Goal: Task Accomplishment & Management: Manage account settings

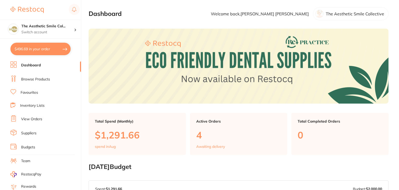
checkbox input "false"
click at [31, 145] on link "Budgets" at bounding box center [28, 147] width 14 height 5
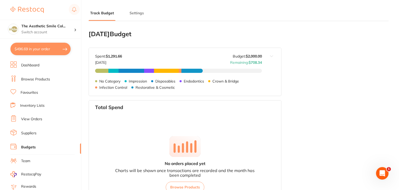
click at [134, 11] on button "Settings" at bounding box center [136, 13] width 17 height 5
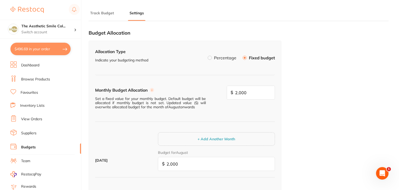
click at [102, 15] on button "Track Budget" at bounding box center [102, 13] width 27 height 5
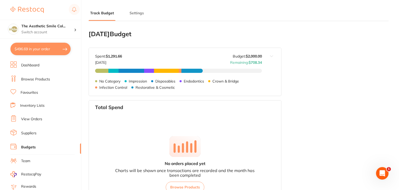
click at [272, 56] on button at bounding box center [271, 72] width 19 height 48
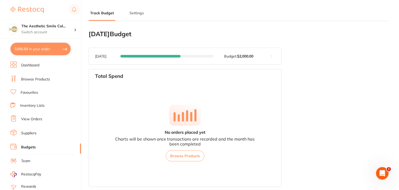
click at [272, 56] on button at bounding box center [271, 56] width 19 height 17
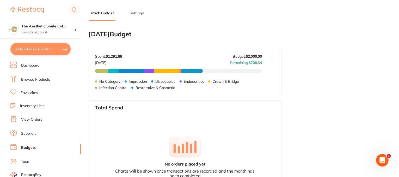
click at [253, 11] on div "Track Budget Settings" at bounding box center [239, 10] width 300 height 21
click at [33, 119] on link "View Orders" at bounding box center [31, 119] width 21 height 5
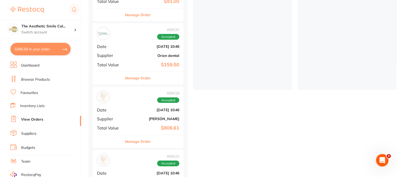
scroll to position [26, 0]
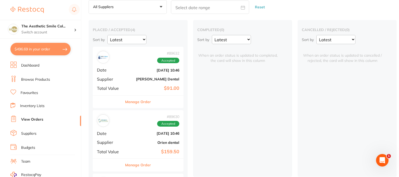
click at [132, 100] on button "Manage Order" at bounding box center [138, 101] width 26 height 13
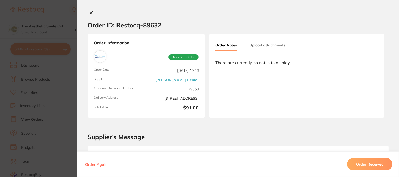
click at [89, 13] on icon at bounding box center [91, 13] width 4 height 4
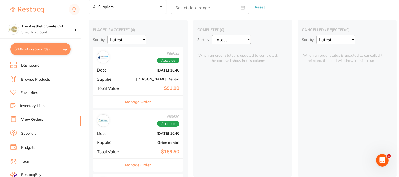
click at [38, 104] on link "Inventory Lists" at bounding box center [32, 105] width 25 height 5
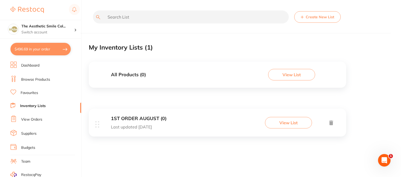
click at [313, 16] on button "Create New List" at bounding box center [317, 16] width 46 height 11
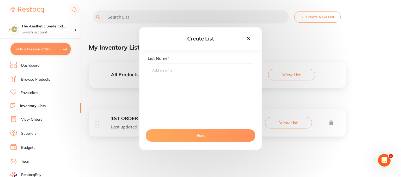
click at [177, 71] on input "text" at bounding box center [200, 70] width 105 height 14
type input "HSH"
click at [201, 130] on button "Next" at bounding box center [201, 135] width 110 height 13
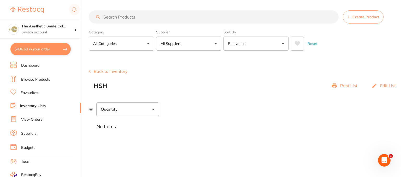
click at [26, 119] on link "View Orders" at bounding box center [31, 119] width 21 height 5
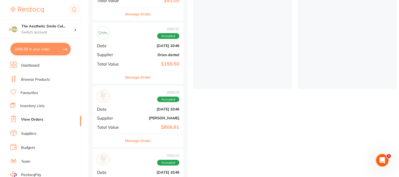
scroll to position [130, 0]
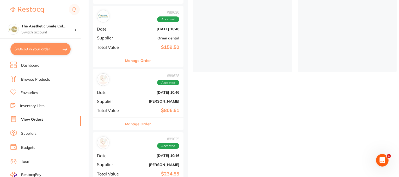
click at [133, 122] on button "Manage Order" at bounding box center [138, 124] width 26 height 13
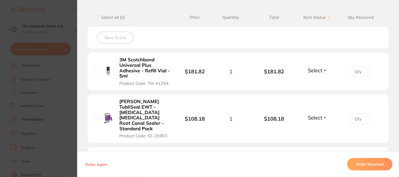
drag, startPoint x: 97, startPoint y: 71, endPoint x: 97, endPoint y: 78, distance: 7.3
click at [97, 71] on input "checkbox" at bounding box center [96, 71] width 5 height 5
checkbox input "true"
click at [95, 117] on input "checkbox" at bounding box center [96, 119] width 5 height 5
checkbox input "true"
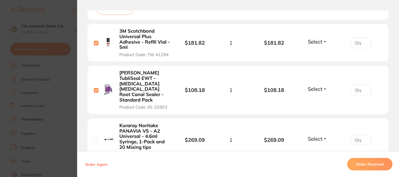
scroll to position [183, 0]
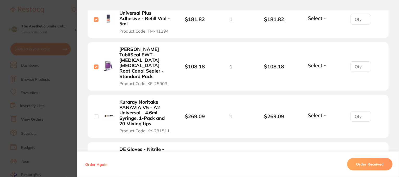
drag, startPoint x: 96, startPoint y: 106, endPoint x: 98, endPoint y: 119, distance: 13.2
click at [96, 114] on input "checkbox" at bounding box center [96, 116] width 5 height 5
checkbox input "true"
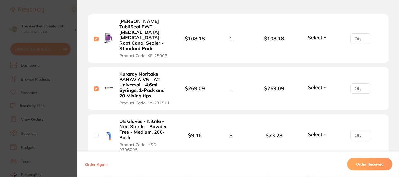
scroll to position [261, 0]
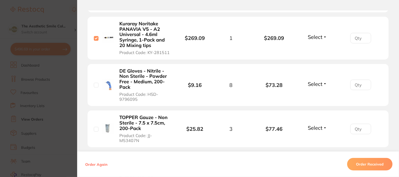
drag, startPoint x: 95, startPoint y: 73, endPoint x: 93, endPoint y: 100, distance: 27.4
click at [95, 83] on input "checkbox" at bounding box center [96, 85] width 5 height 5
checkbox input "true"
click at [96, 127] on input "checkbox" at bounding box center [96, 129] width 5 height 5
checkbox input "true"
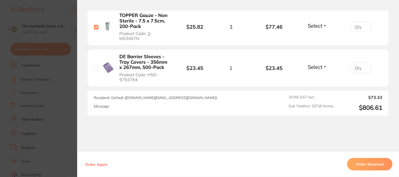
scroll to position [363, 0]
click at [96, 65] on input "checkbox" at bounding box center [96, 67] width 5 height 5
checkbox input "true"
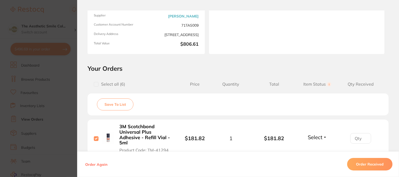
scroll to position [104, 0]
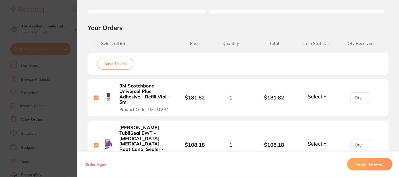
click at [116, 66] on button "Save To List" at bounding box center [115, 64] width 37 height 12
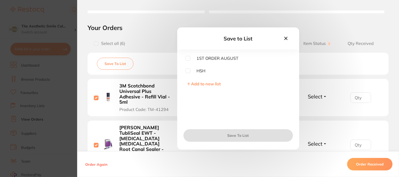
click at [186, 69] on input "checkbox" at bounding box center [188, 70] width 5 height 5
checkbox input "true"
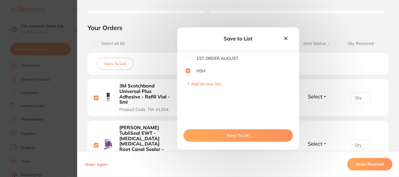
click at [230, 134] on button "Save To List" at bounding box center [239, 135] width 110 height 13
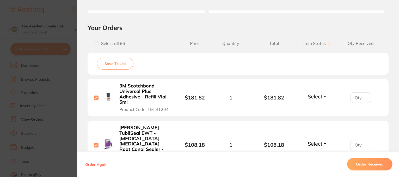
scroll to position [0, 0]
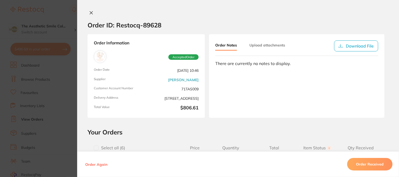
click at [89, 13] on icon at bounding box center [91, 13] width 4 height 4
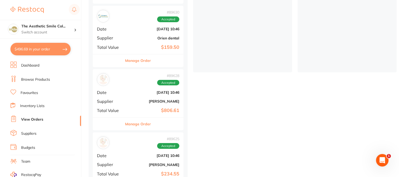
click at [36, 106] on link "Inventory Lists" at bounding box center [32, 105] width 25 height 5
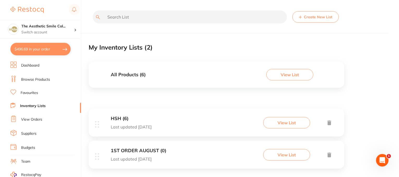
click at [207, 126] on div "HSH (6) Last updated [DATE] View List" at bounding box center [217, 122] width 256 height 28
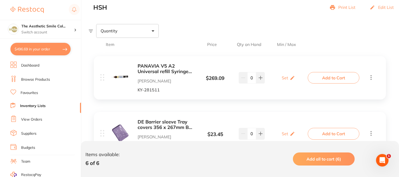
click at [372, 78] on icon at bounding box center [371, 77] width 6 height 7
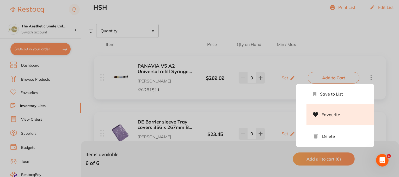
click at [332, 114] on li "Favourite" at bounding box center [341, 114] width 68 height 21
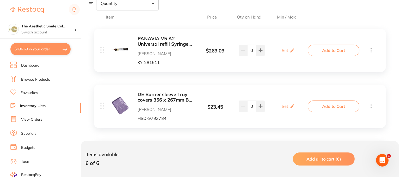
scroll to position [156, 0]
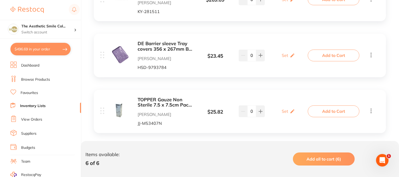
click at [372, 57] on icon at bounding box center [371, 55] width 1 height 5
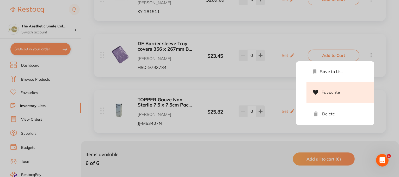
click at [332, 93] on li "Favourite" at bounding box center [341, 92] width 68 height 21
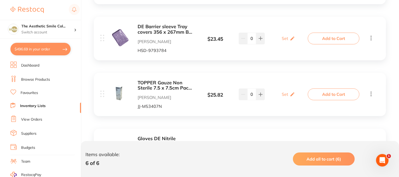
scroll to position [183, 0]
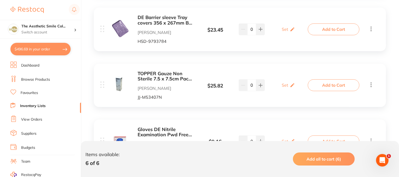
click at [373, 86] on icon at bounding box center [371, 84] width 6 height 7
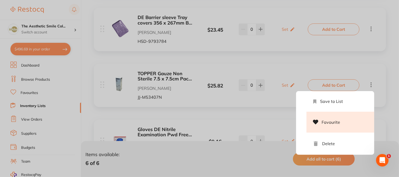
click at [332, 121] on li "Favourite" at bounding box center [341, 122] width 68 height 21
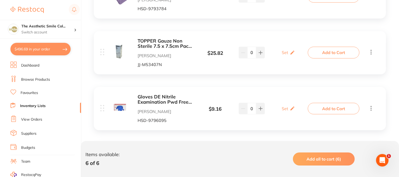
scroll to position [261, 0]
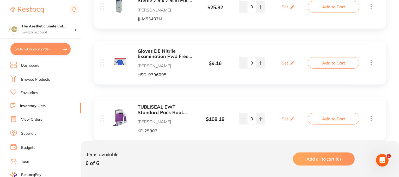
click at [372, 63] on icon at bounding box center [371, 62] width 6 height 7
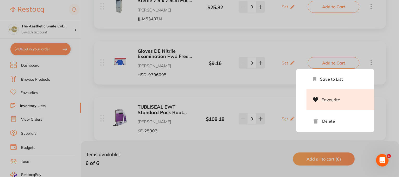
click at [331, 102] on li "Favourite" at bounding box center [341, 99] width 68 height 21
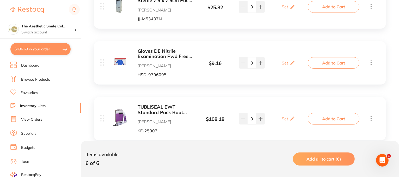
scroll to position [331, 0]
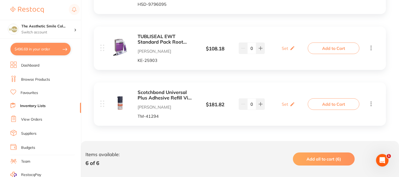
click at [368, 48] on icon at bounding box center [371, 48] width 6 height 7
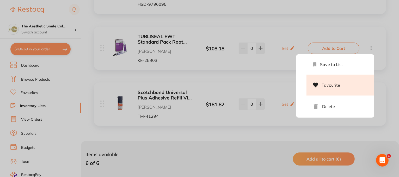
drag, startPoint x: 324, startPoint y: 84, endPoint x: 355, endPoint y: 74, distance: 32.4
click at [324, 84] on li "Favourite" at bounding box center [341, 85] width 68 height 21
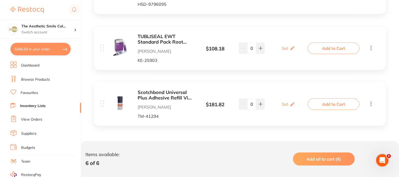
click at [371, 105] on icon at bounding box center [371, 103] width 1 height 5
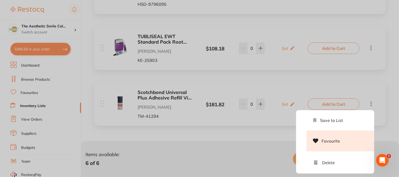
drag, startPoint x: 325, startPoint y: 142, endPoint x: 327, endPoint y: 141, distance: 2.7
click at [325, 142] on li "Favourite" at bounding box center [341, 140] width 68 height 21
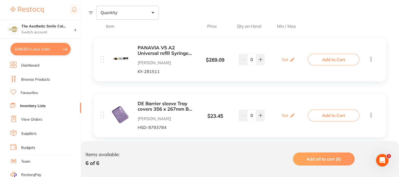
scroll to position [0, 0]
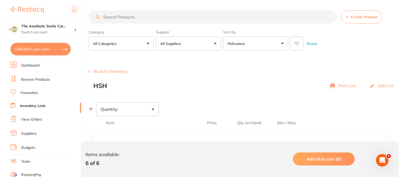
click at [107, 71] on button "Back to Inventory" at bounding box center [108, 71] width 39 height 5
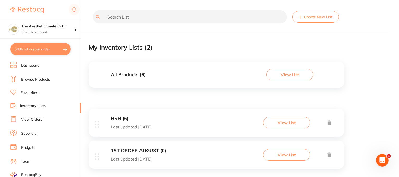
click at [322, 20] on button "Create New List" at bounding box center [316, 16] width 46 height 11
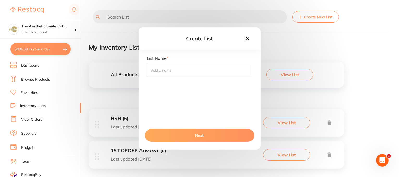
click at [206, 66] on input "text" at bounding box center [199, 70] width 105 height 14
type input "[PERSON_NAME]"
click at [192, 135] on button "Next" at bounding box center [200, 135] width 110 height 13
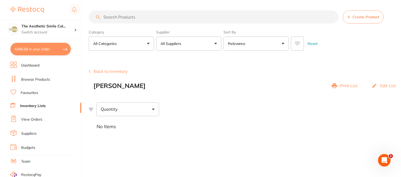
click at [351, 19] on button "Create Product" at bounding box center [362, 16] width 41 height 13
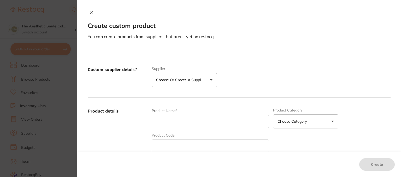
click at [91, 14] on icon at bounding box center [91, 13] width 4 height 4
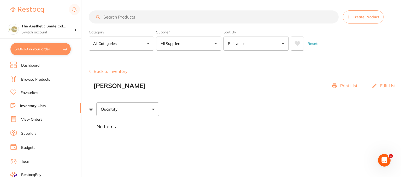
click at [96, 72] on button "Back to Inventory" at bounding box center [108, 71] width 39 height 5
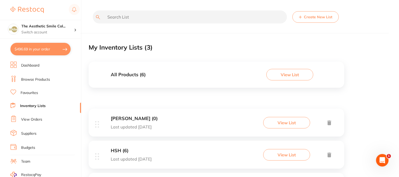
click at [35, 118] on link "View Orders" at bounding box center [31, 119] width 21 height 5
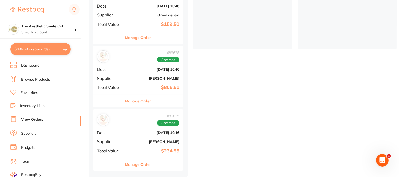
scroll to position [155, 0]
click at [139, 162] on button "Manage Order" at bounding box center [138, 164] width 26 height 13
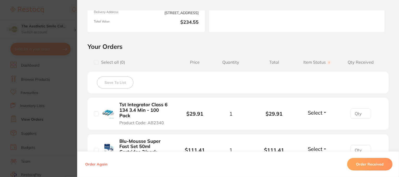
scroll to position [130, 0]
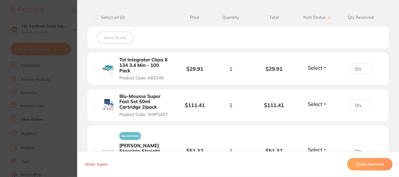
click at [94, 66] on input "checkbox" at bounding box center [96, 68] width 5 height 5
checkbox input "true"
click at [94, 103] on input "checkbox" at bounding box center [96, 105] width 5 height 5
checkbox input "true"
drag, startPoint x: 94, startPoint y: 141, endPoint x: 97, endPoint y: 139, distance: 3.8
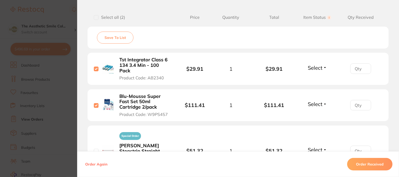
click at [94, 149] on input "checkbox" at bounding box center [96, 151] width 5 height 5
checkbox input "true"
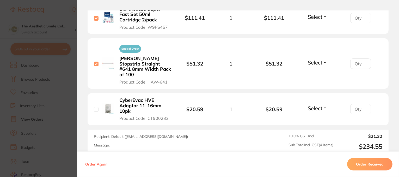
scroll to position [235, 0]
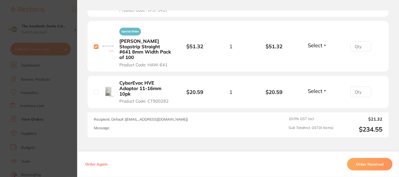
click at [92, 82] on li "CyberEvac HVE Adaptor 11-16mm 10pk Product Code: CT900282 $20.59 1 $20.59 Selec…" at bounding box center [238, 92] width 301 height 32
click at [96, 83] on div "CyberEvac HVE Adaptor 11-16mm 10pk Product Code: CT900282" at bounding box center [137, 91] width 87 height 23
drag, startPoint x: 95, startPoint y: 81, endPoint x: 98, endPoint y: 83, distance: 3.3
click at [95, 90] on input "checkbox" at bounding box center [96, 92] width 5 height 5
checkbox input "true"
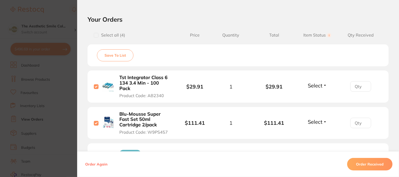
scroll to position [104, 0]
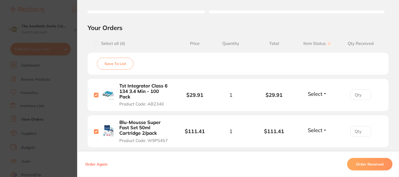
click at [116, 63] on button "Save To List" at bounding box center [115, 64] width 37 height 12
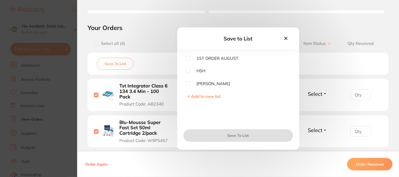
click at [193, 86] on div "1ST ORDER [PERSON_NAME] Add to new list" at bounding box center [238, 90] width 122 height 68
click at [196, 84] on span "[PERSON_NAME]" at bounding box center [210, 83] width 40 height 5
drag, startPoint x: 189, startPoint y: 82, endPoint x: 198, endPoint y: 98, distance: 17.8
click at [189, 83] on input "checkbox" at bounding box center [188, 83] width 5 height 5
checkbox input "true"
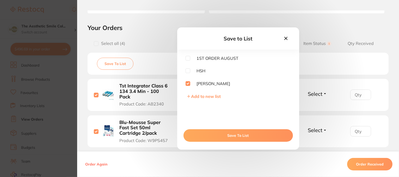
click at [236, 135] on button "Save To List" at bounding box center [239, 135] width 110 height 13
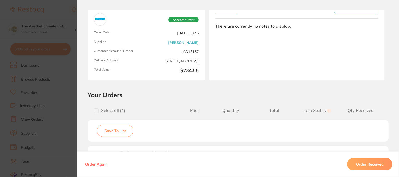
scroll to position [0, 0]
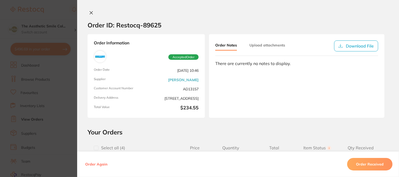
click at [90, 14] on icon at bounding box center [91, 13] width 4 height 4
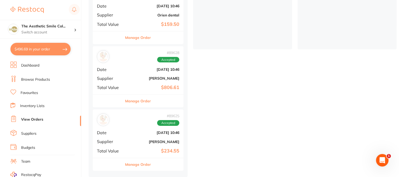
click at [40, 51] on button "$496.69 in your order" at bounding box center [40, 49] width 60 height 13
checkbox input "true"
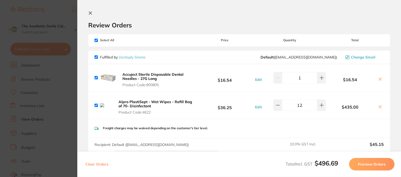
click at [92, 13] on icon at bounding box center [90, 13] width 4 height 4
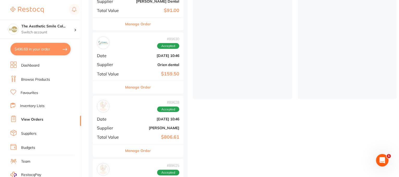
scroll to position [103, 0]
click at [26, 65] on link "Dashboard" at bounding box center [30, 65] width 18 height 5
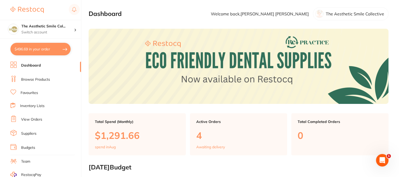
click at [36, 52] on button "$496.69 in your order" at bounding box center [40, 49] width 60 height 13
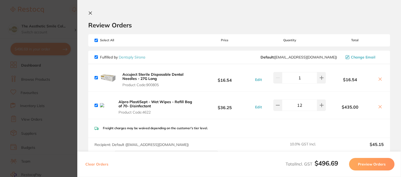
click at [92, 13] on icon at bounding box center [90, 13] width 4 height 4
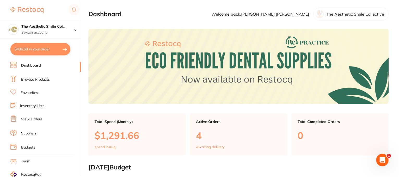
scroll to position [103, 0]
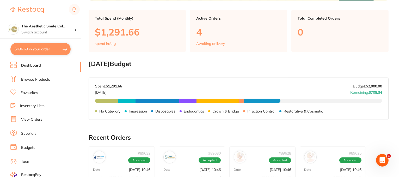
click at [39, 118] on link "View Orders" at bounding box center [31, 119] width 21 height 5
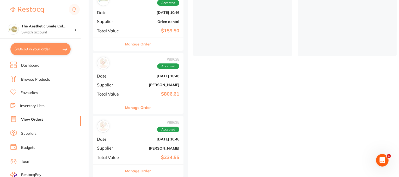
scroll to position [155, 0]
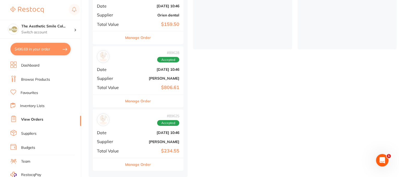
click at [144, 99] on button "Manage Order" at bounding box center [138, 101] width 26 height 13
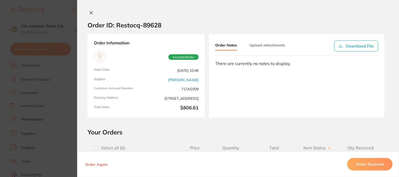
click at [92, 12] on icon at bounding box center [91, 13] width 4 height 4
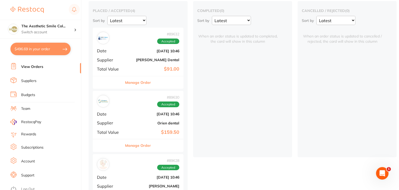
scroll to position [142, 0]
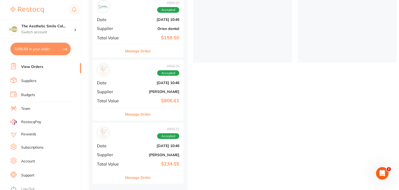
click at [30, 186] on li "Log Out" at bounding box center [44, 190] width 69 height 8
